Goal: Transaction & Acquisition: Purchase product/service

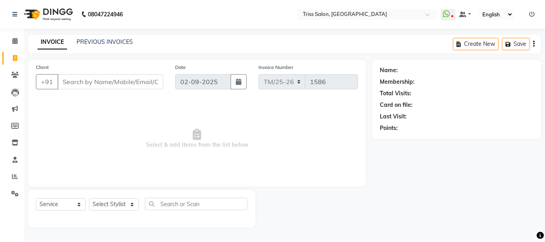
select select "service"
click at [89, 198] on select "Select Stylist" at bounding box center [114, 204] width 50 height 12
click at [131, 205] on select "Select Stylist Bhim Ram [PERSON_NAME] [PERSON_NAME] (Pooja) Kuldeep [PERSON_NAM…" at bounding box center [114, 204] width 50 height 12
select select "67493"
click at [89, 198] on select "Select Stylist Bhim Ram [PERSON_NAME] [PERSON_NAME] (Pooja) Kuldeep [PERSON_NAM…" at bounding box center [114, 204] width 50 height 12
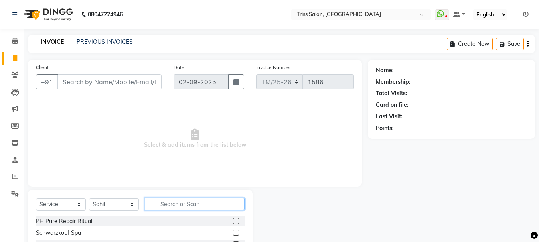
click at [170, 202] on input "text" at bounding box center [195, 204] width 100 height 12
type input "t"
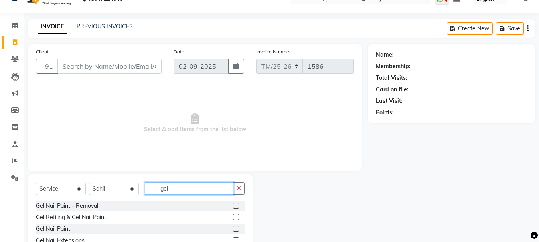
scroll to position [77, 0]
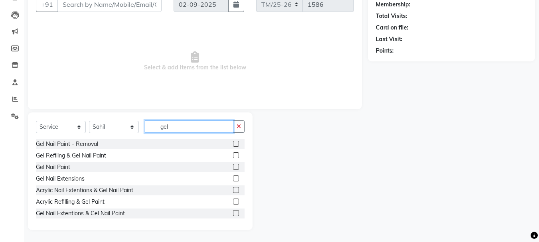
type input "gel"
click at [233, 167] on label at bounding box center [236, 167] width 6 height 6
click at [233, 167] on input "checkbox" at bounding box center [235, 167] width 5 height 5
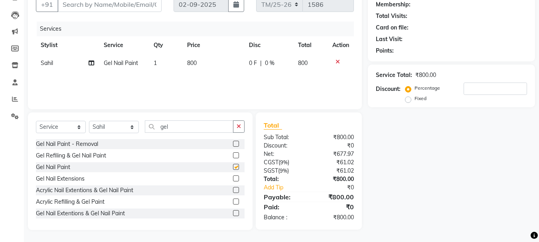
checkbox input "false"
click at [194, 125] on input "gel" at bounding box center [189, 127] width 89 height 12
click at [153, 58] on td "1" at bounding box center [166, 63] width 34 height 18
select select "67493"
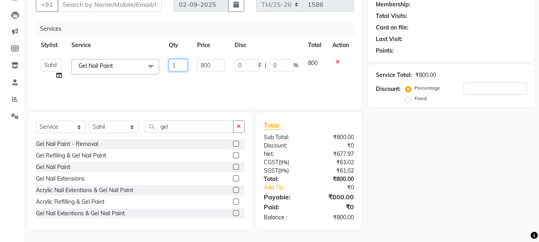
click at [178, 65] on input "1" at bounding box center [178, 65] width 19 height 12
type input "2"
click at [427, 176] on div "Name: Membership: Total Visits: Card on file: Last Visit: Points: Service Total…" at bounding box center [454, 106] width 173 height 248
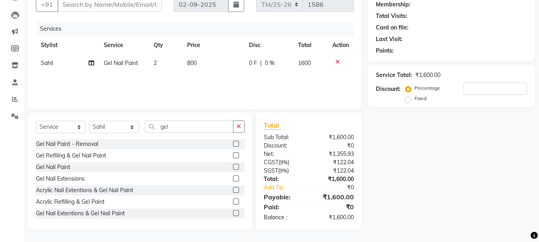
click at [156, 56] on td "2" at bounding box center [166, 63] width 34 height 18
select select "67493"
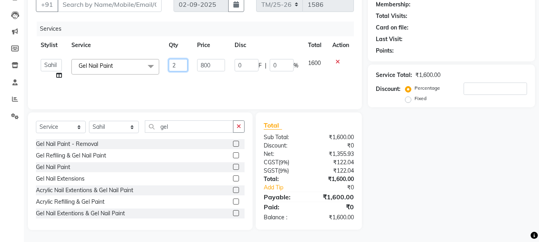
click at [182, 65] on input "2" at bounding box center [178, 65] width 19 height 12
type input "1"
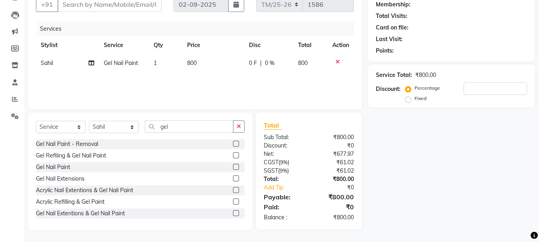
click at [196, 62] on span "800" at bounding box center [192, 62] width 10 height 7
select select "67493"
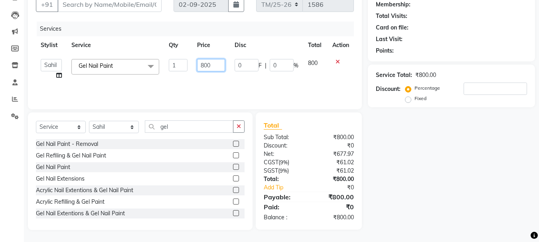
click at [216, 64] on input "800" at bounding box center [211, 65] width 28 height 12
type input "8"
click at [336, 60] on icon at bounding box center [338, 62] width 4 height 6
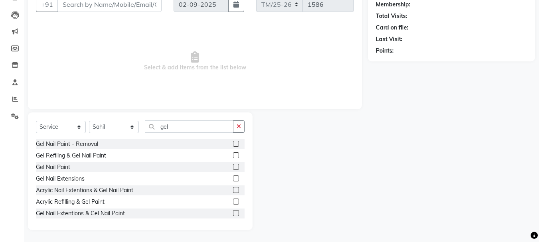
click at [233, 179] on label at bounding box center [236, 179] width 6 height 6
click at [233, 179] on input "checkbox" at bounding box center [235, 178] width 5 height 5
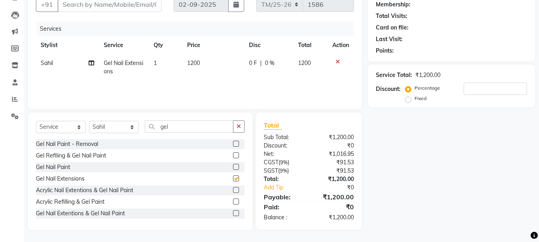
checkbox input "false"
click at [198, 63] on span "1200" at bounding box center [193, 62] width 13 height 7
select select "67493"
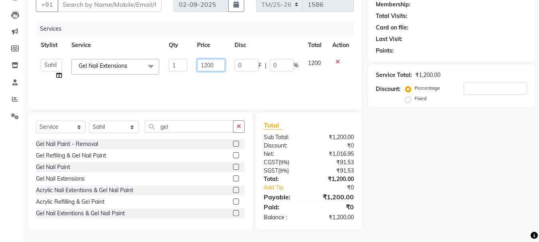
click at [216, 64] on input "1200" at bounding box center [211, 65] width 28 height 12
type input "1"
type input "1800"
click at [404, 174] on div "Name: Membership: Total Visits: Card on file: Last Visit: Points: Service Total…" at bounding box center [454, 106] width 173 height 248
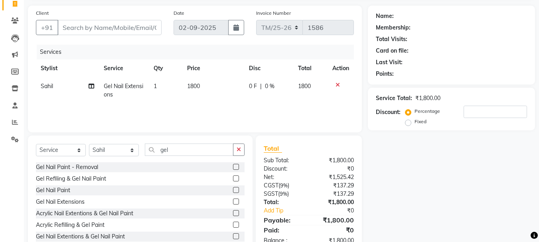
scroll to position [6, 0]
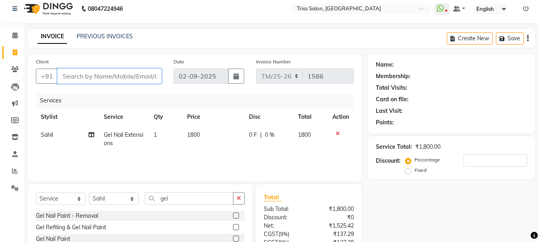
click at [115, 75] on input "Client" at bounding box center [109, 76] width 104 height 15
type input "9"
type input "0"
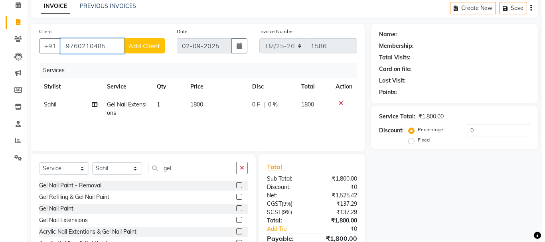
scroll to position [73, 0]
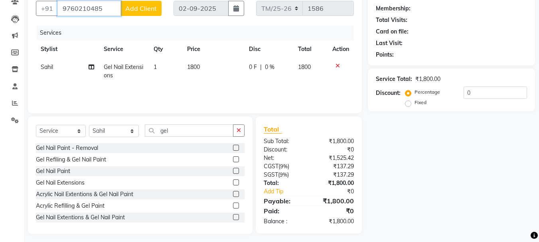
type input "9760210485"
click at [151, 8] on span "Add Client" at bounding box center [141, 8] width 32 height 8
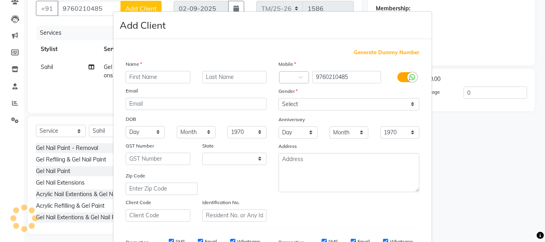
select select "38"
click at [161, 77] on input "text" at bounding box center [158, 77] width 65 height 12
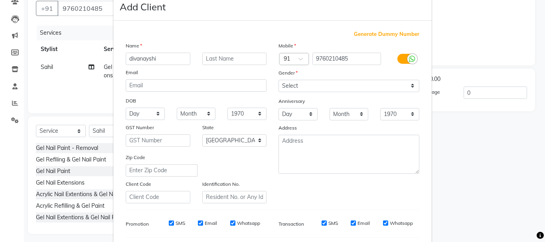
scroll to position [23, 0]
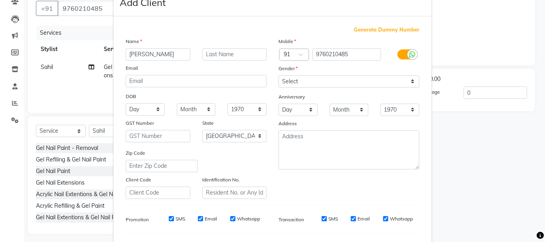
type input "[PERSON_NAME]"
click at [303, 79] on select "Select [DEMOGRAPHIC_DATA] [DEMOGRAPHIC_DATA] Other Prefer Not To Say" at bounding box center [349, 81] width 141 height 12
click at [279, 75] on select "Select [DEMOGRAPHIC_DATA] [DEMOGRAPHIC_DATA] Other Prefer Not To Say" at bounding box center [349, 81] width 141 height 12
click at [309, 79] on select "Select [DEMOGRAPHIC_DATA] [DEMOGRAPHIC_DATA] Other Prefer Not To Say" at bounding box center [349, 81] width 141 height 12
select select "[DEMOGRAPHIC_DATA]"
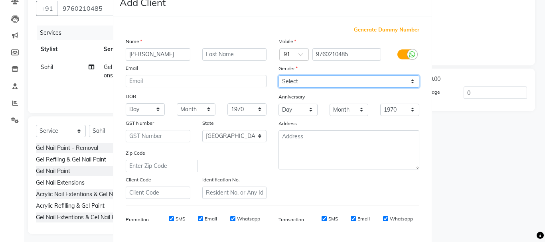
click at [279, 75] on select "Select [DEMOGRAPHIC_DATA] [DEMOGRAPHIC_DATA] Other Prefer Not To Say" at bounding box center [349, 81] width 141 height 12
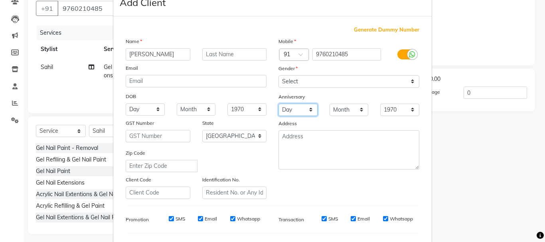
click at [309, 111] on select "Day 01 02 03 04 05 06 07 08 09 10 11 12 13 14 15 16 17 18 19 20 21 22 23 24 25 …" at bounding box center [298, 110] width 39 height 12
select select "29"
click at [279, 104] on select "Day 01 02 03 04 05 06 07 08 09 10 11 12 13 14 15 16 17 18 19 20 21 22 23 24 25 …" at bounding box center [298, 110] width 39 height 12
click at [351, 108] on select "Month January February March April May June July August September October Novem…" at bounding box center [349, 110] width 39 height 12
select select "09"
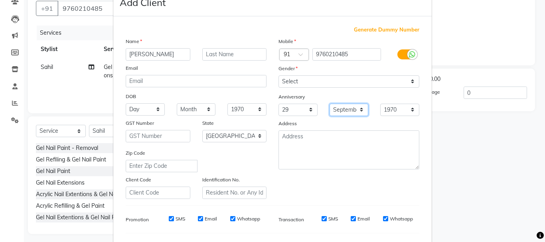
click at [330, 104] on select "Month January February March April May June July August September October Novem…" at bounding box center [349, 110] width 39 height 12
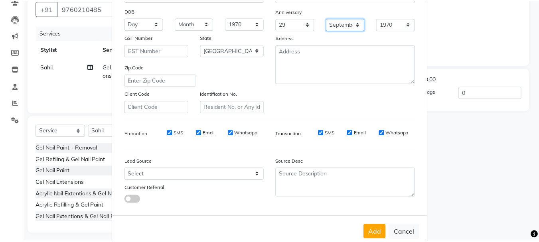
scroll to position [126, 0]
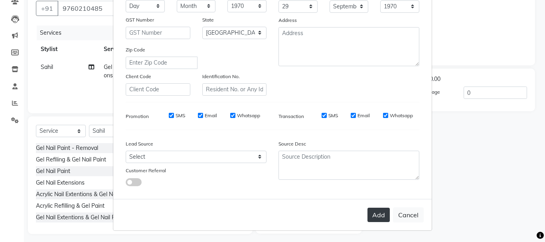
click at [381, 215] on button "Add" at bounding box center [379, 215] width 22 height 14
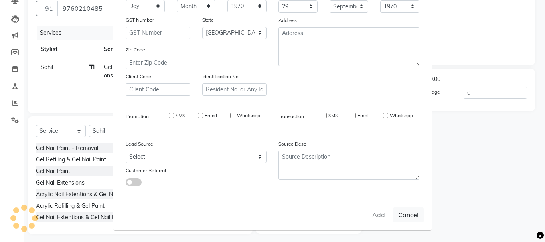
select select
select select "null"
select select
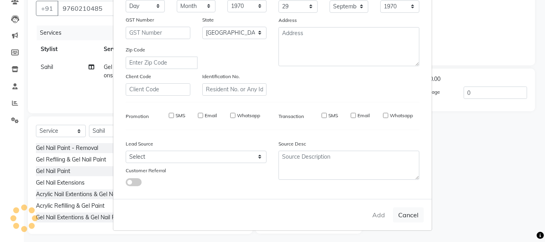
select select
checkbox input "false"
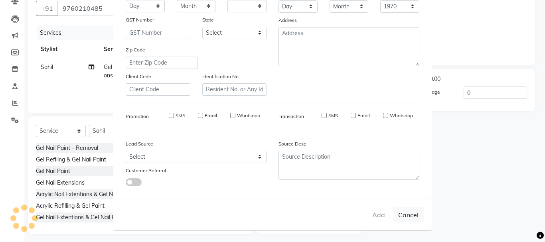
checkbox input "false"
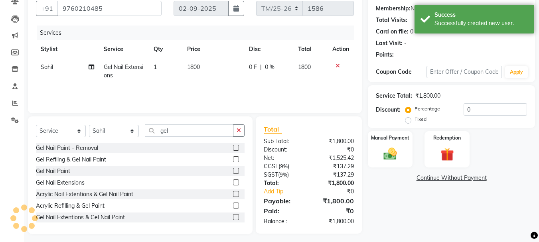
scroll to position [77, 0]
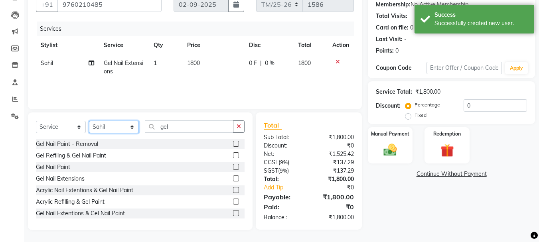
click at [126, 129] on select "Select Stylist Bhim Ram [PERSON_NAME] [PERSON_NAME] (Pooja) Kuldeep [PERSON_NAM…" at bounding box center [114, 127] width 50 height 12
click at [89, 121] on select "Select Stylist Bhim Ram [PERSON_NAME] [PERSON_NAME] (Pooja) Kuldeep [PERSON_NAM…" at bounding box center [114, 127] width 50 height 12
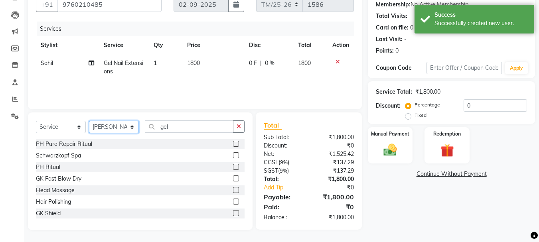
click at [125, 127] on select "Select Stylist Bhim Ram [PERSON_NAME] [PERSON_NAME] (Pooja) Kuldeep [PERSON_NAM…" at bounding box center [114, 127] width 50 height 12
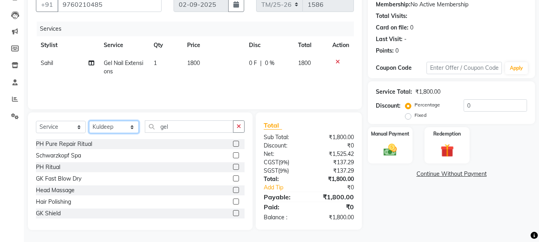
click at [89, 121] on select "Select Stylist Bhim Ram [PERSON_NAME] [PERSON_NAME] (Pooja) Kuldeep [PERSON_NAM…" at bounding box center [114, 127] width 50 height 12
click at [131, 127] on select "Select Stylist Bhim Ram [PERSON_NAME] [PERSON_NAME] (Pooja) Kuldeep [PERSON_NAM…" at bounding box center [114, 127] width 50 height 12
click at [89, 121] on select "Select Stylist Bhim Ram [PERSON_NAME] [PERSON_NAME] (Pooja) Kuldeep [PERSON_NAM…" at bounding box center [114, 127] width 50 height 12
click at [113, 131] on select "Select Stylist Bhim Ram [PERSON_NAME] [PERSON_NAME] (Pooja) Kuldeep [PERSON_NAM…" at bounding box center [114, 127] width 50 height 12
click at [89, 121] on select "Select Stylist Bhim Ram [PERSON_NAME] [PERSON_NAME] (Pooja) Kuldeep [PERSON_NAM…" at bounding box center [114, 127] width 50 height 12
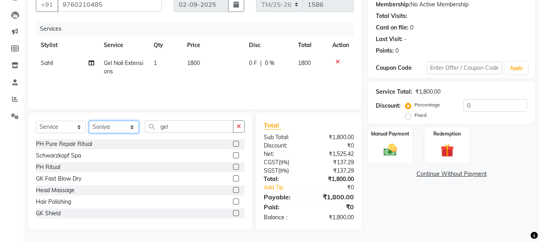
click at [132, 125] on select "Select Stylist Bhim Ram [PERSON_NAME] [PERSON_NAME] (Pooja) Kuldeep [PERSON_NAM…" at bounding box center [114, 127] width 50 height 12
select select "15299"
click at [89, 121] on select "Select Stylist Bhim Ram [PERSON_NAME] [PERSON_NAME] (Pooja) Kuldeep [PERSON_NAM…" at bounding box center [114, 127] width 50 height 12
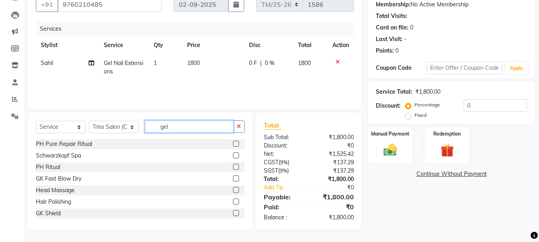
click at [197, 123] on input "gel" at bounding box center [189, 127] width 89 height 12
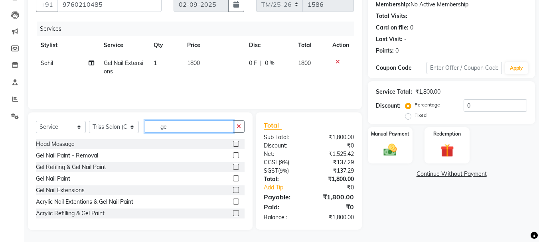
type input "g"
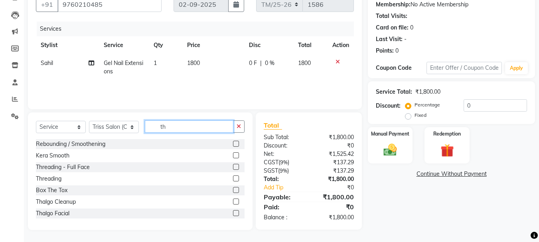
type input "th"
click at [233, 179] on label at bounding box center [236, 179] width 6 height 6
click at [233, 179] on input "checkbox" at bounding box center [235, 178] width 5 height 5
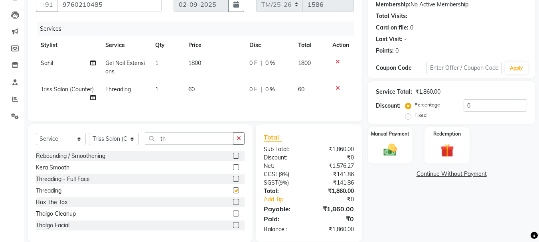
checkbox input "false"
click at [156, 87] on span "1" at bounding box center [156, 89] width 3 height 7
select select "15299"
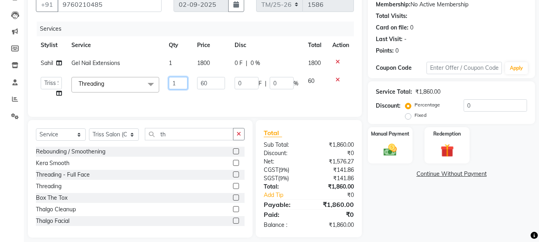
click at [177, 83] on input "1" at bounding box center [178, 83] width 19 height 12
type input "3"
click at [419, 216] on div "Name: [PERSON_NAME] Membership: No Active Membership Total Visits: Card on file…" at bounding box center [454, 109] width 173 height 255
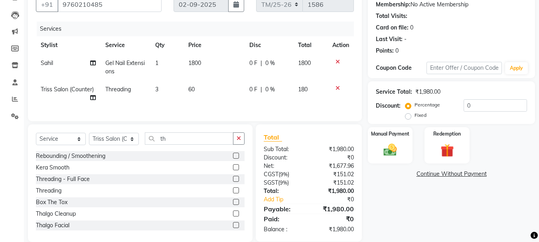
scroll to position [95, 0]
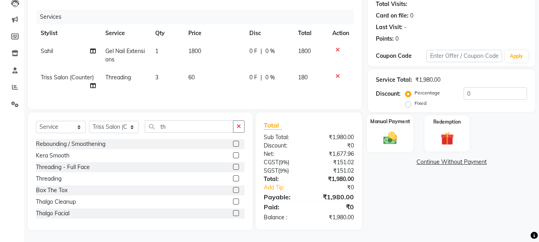
click at [405, 136] on div "Manual Payment" at bounding box center [390, 134] width 47 height 38
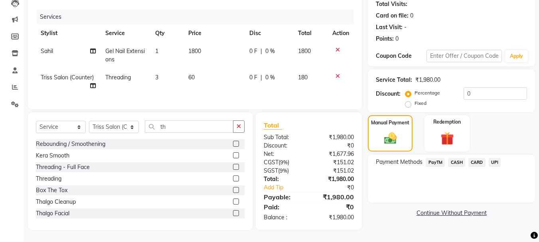
click at [456, 160] on span "CASH" at bounding box center [456, 162] width 17 height 9
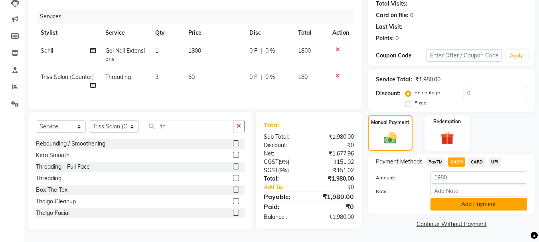
click at [481, 199] on button "Add Payment" at bounding box center [479, 204] width 97 height 12
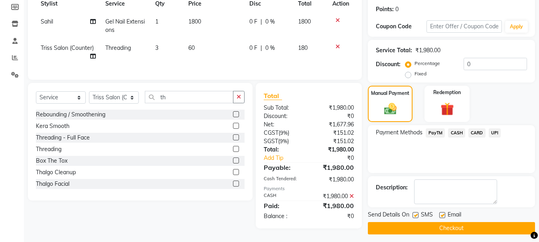
scroll to position [123, 0]
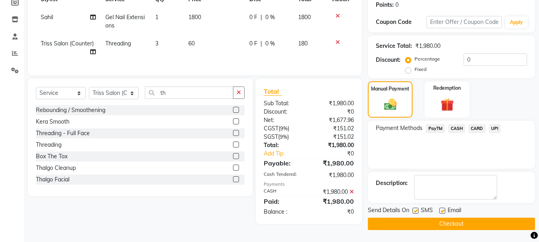
click at [449, 227] on button "Checkout" at bounding box center [451, 224] width 167 height 12
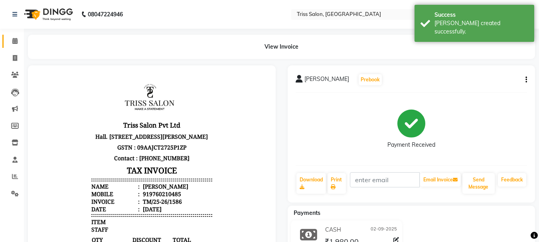
click at [9, 38] on span at bounding box center [15, 41] width 14 height 9
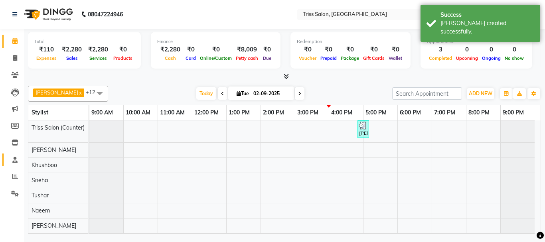
click at [12, 162] on icon at bounding box center [14, 160] width 5 height 6
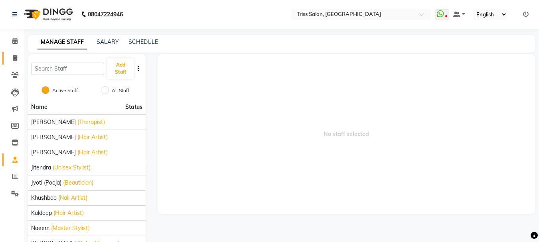
click at [14, 55] on icon at bounding box center [15, 58] width 4 height 6
select select "service"
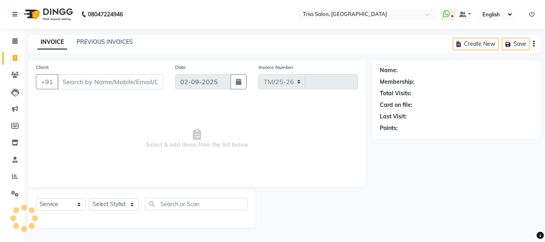
select select "4304"
type input "1587"
click at [105, 219] on div at bounding box center [142, 218] width 212 height 3
click at [93, 205] on select "Select Stylist" at bounding box center [114, 204] width 50 height 12
select select "44064"
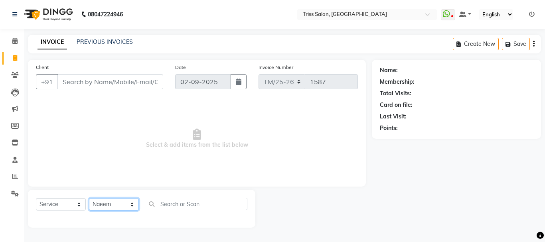
click at [89, 198] on select "Select Stylist Bhim Ram [PERSON_NAME] [PERSON_NAME] (Pooja) Kuldeep [PERSON_NAM…" at bounding box center [114, 204] width 50 height 12
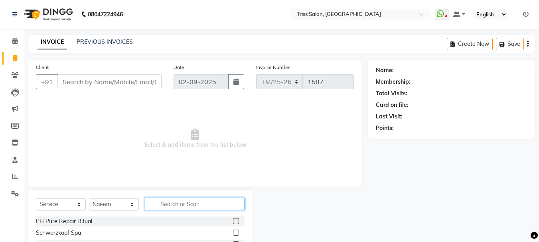
click at [184, 206] on input "text" at bounding box center [195, 204] width 100 height 12
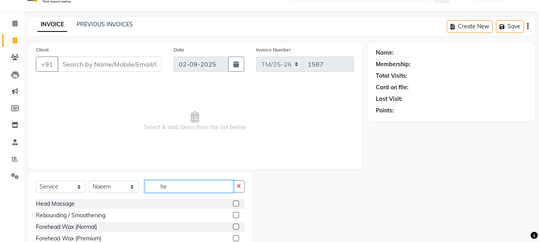
scroll to position [35, 0]
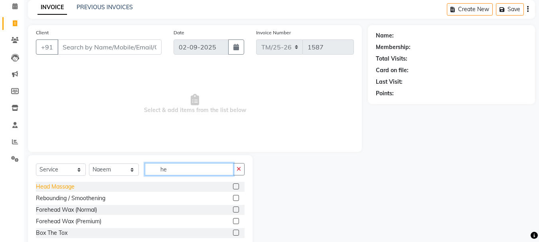
type input "he"
click at [43, 186] on div "Head Massage" at bounding box center [55, 187] width 39 height 8
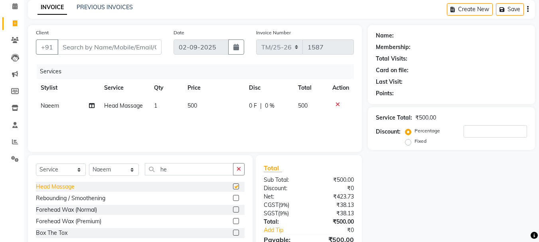
checkbox input "false"
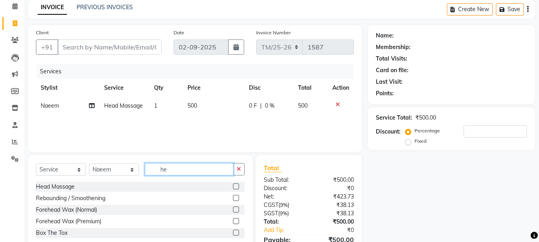
click at [204, 164] on input "he" at bounding box center [189, 169] width 89 height 12
type input "h"
type input "I"
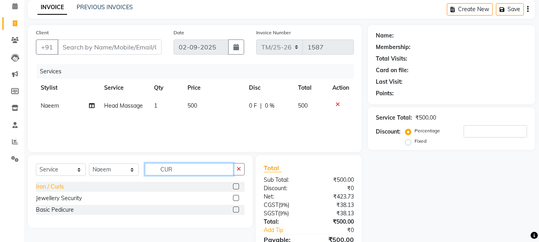
type input "CUR"
click at [42, 184] on div "Iron / Curls" at bounding box center [50, 187] width 28 height 8
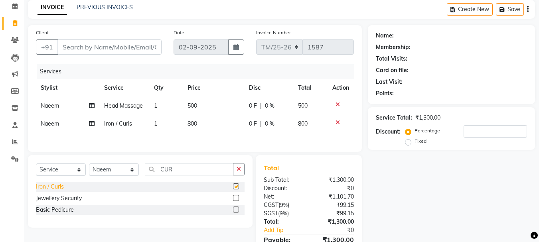
checkbox input "false"
click at [196, 119] on td "800" at bounding box center [213, 124] width 61 height 18
select select "44064"
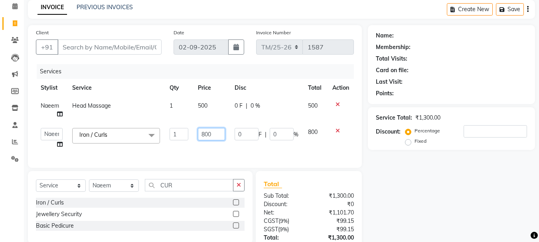
click at [219, 138] on input "800" at bounding box center [211, 134] width 27 height 12
type input "8"
type input "500"
click at [435, 184] on div "Name: Membership: Total Visits: Card on file: Last Visit: Points: Service Total…" at bounding box center [454, 156] width 173 height 263
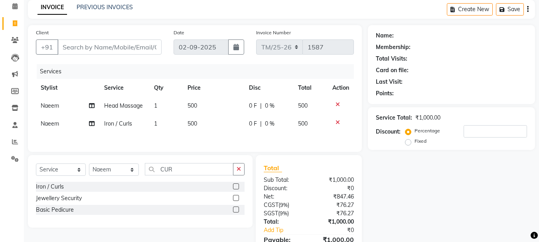
click at [204, 160] on div "Select Service Product Membership Package Voucher Prepaid Gift Card Select Styl…" at bounding box center [140, 191] width 225 height 73
click at [192, 172] on input "CUR" at bounding box center [189, 169] width 89 height 12
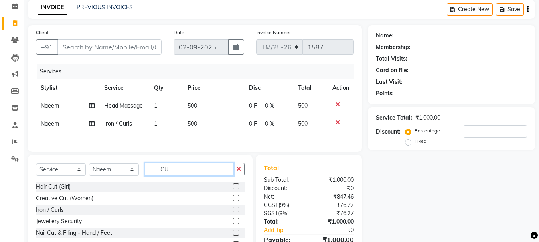
type input "C"
type input "BASIC"
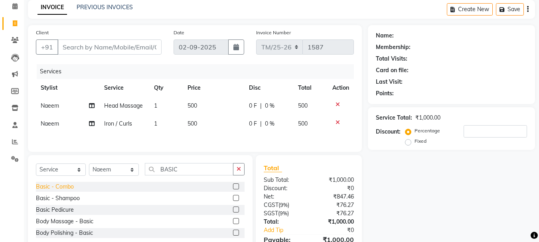
click at [57, 187] on div "Basic - Combo" at bounding box center [55, 187] width 38 height 8
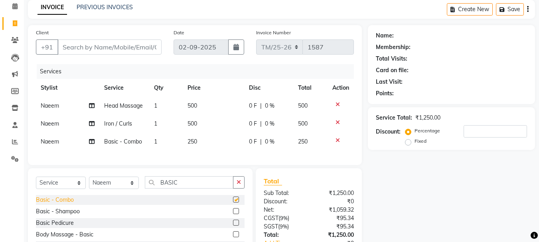
checkbox input "false"
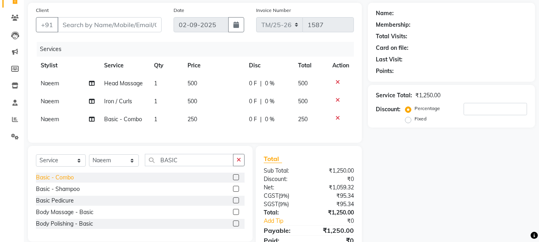
scroll to position [0, 0]
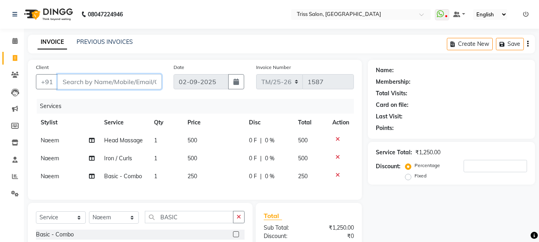
click at [96, 79] on input "Client" at bounding box center [109, 81] width 104 height 15
type input "9"
type input "0"
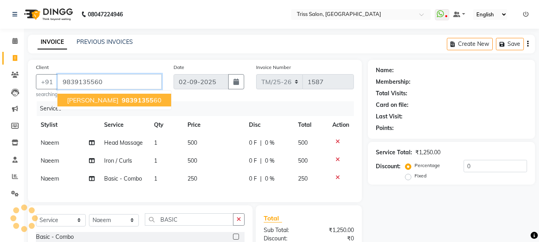
type input "9839135560"
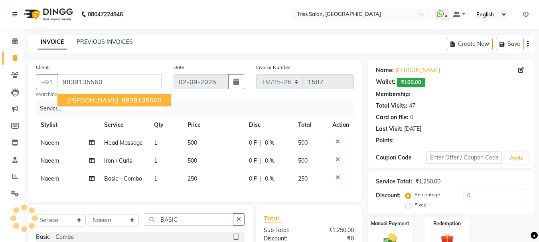
click at [115, 95] on button "[PERSON_NAME] 98391355 60" at bounding box center [114, 100] width 114 height 13
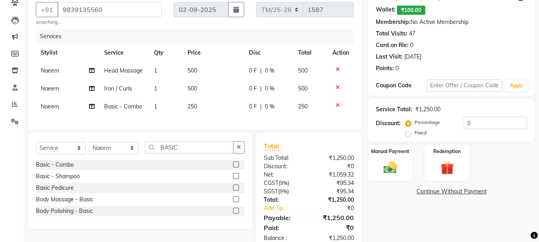
scroll to position [99, 0]
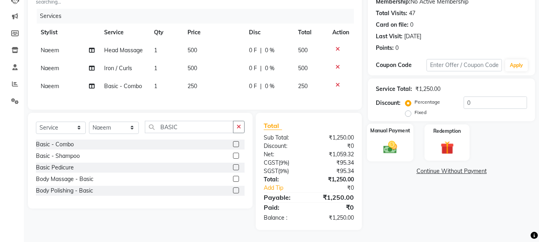
click at [391, 130] on div "Manual Payment" at bounding box center [390, 143] width 47 height 38
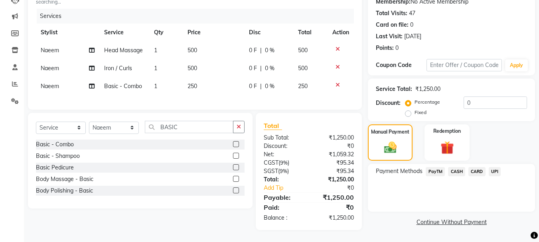
click at [459, 167] on span "CASH" at bounding box center [456, 171] width 17 height 9
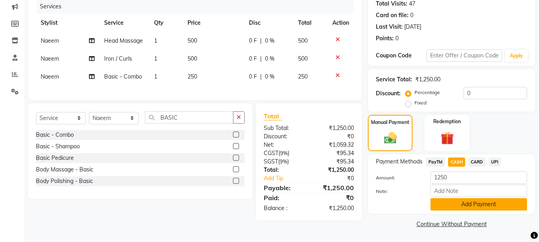
click at [478, 199] on button "Add Payment" at bounding box center [479, 204] width 97 height 12
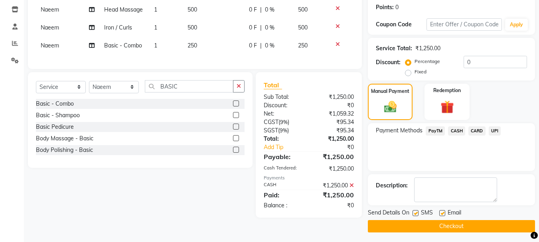
scroll to position [136, 0]
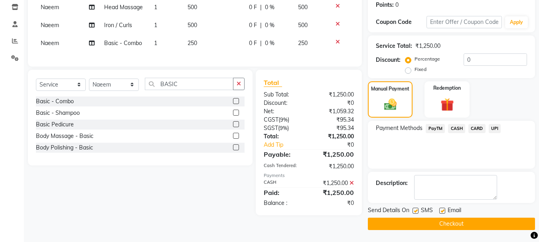
click at [475, 224] on button "Checkout" at bounding box center [451, 224] width 167 height 12
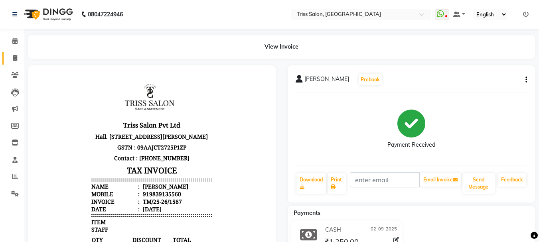
click at [16, 60] on icon at bounding box center [15, 58] width 4 height 6
select select "service"
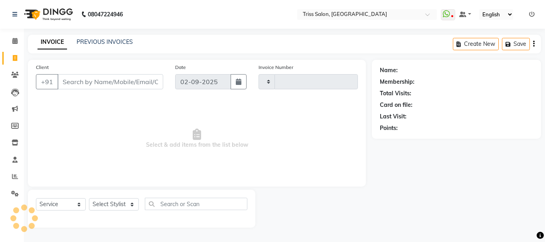
type input "1588"
select select "4304"
click at [99, 79] on input "Client" at bounding box center [110, 81] width 106 height 15
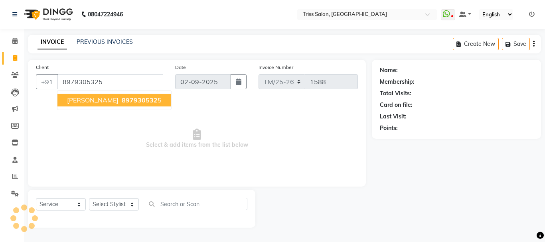
type input "8979305325"
click at [122, 103] on span "897930532" at bounding box center [140, 100] width 36 height 8
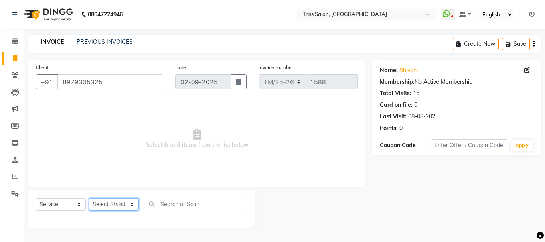
click at [112, 202] on select "Select Stylist Bhim Ram [PERSON_NAME] [PERSON_NAME] (Pooja) Kuldeep [PERSON_NAM…" at bounding box center [114, 204] width 50 height 12
select select "15299"
click at [89, 198] on select "Select Stylist Bhim Ram [PERSON_NAME] [PERSON_NAME] (Pooja) Kuldeep [PERSON_NAM…" at bounding box center [114, 204] width 50 height 12
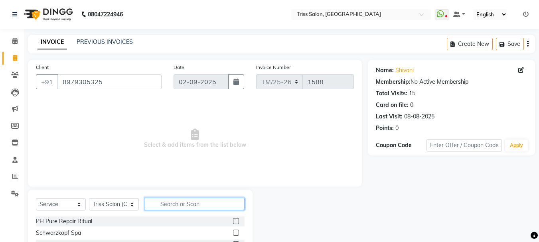
click at [175, 207] on input "text" at bounding box center [195, 204] width 100 height 12
click at [14, 41] on icon at bounding box center [14, 41] width 5 height 6
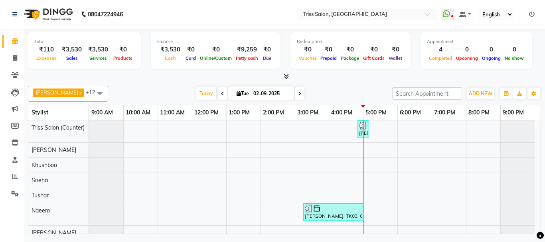
click at [284, 73] on span at bounding box center [285, 77] width 8 height 8
